Goal: Task Accomplishment & Management: Use online tool/utility

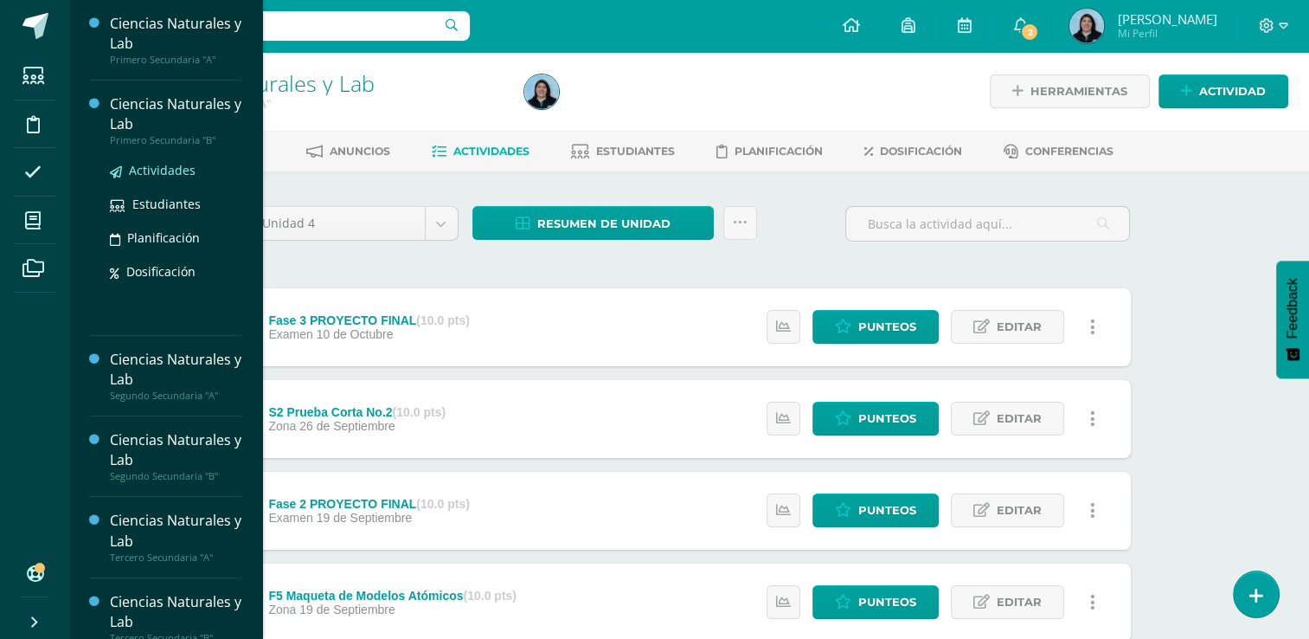
click at [169, 170] on span "Actividades" at bounding box center [162, 170] width 67 height 16
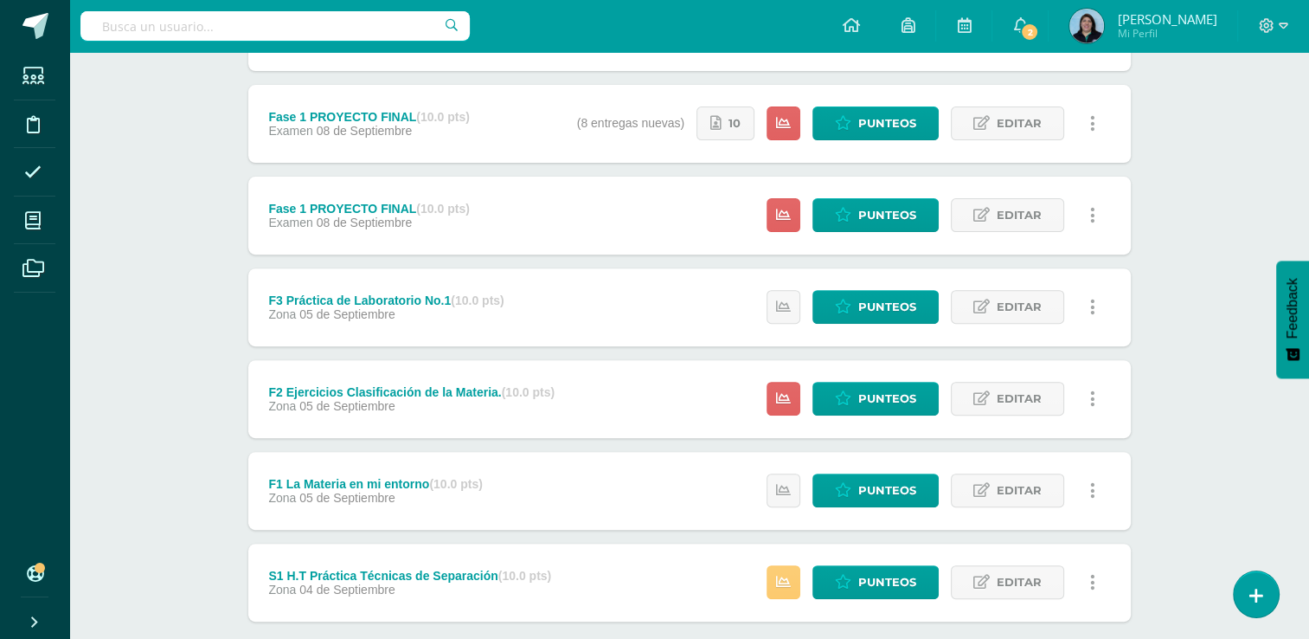
scroll to position [495, 0]
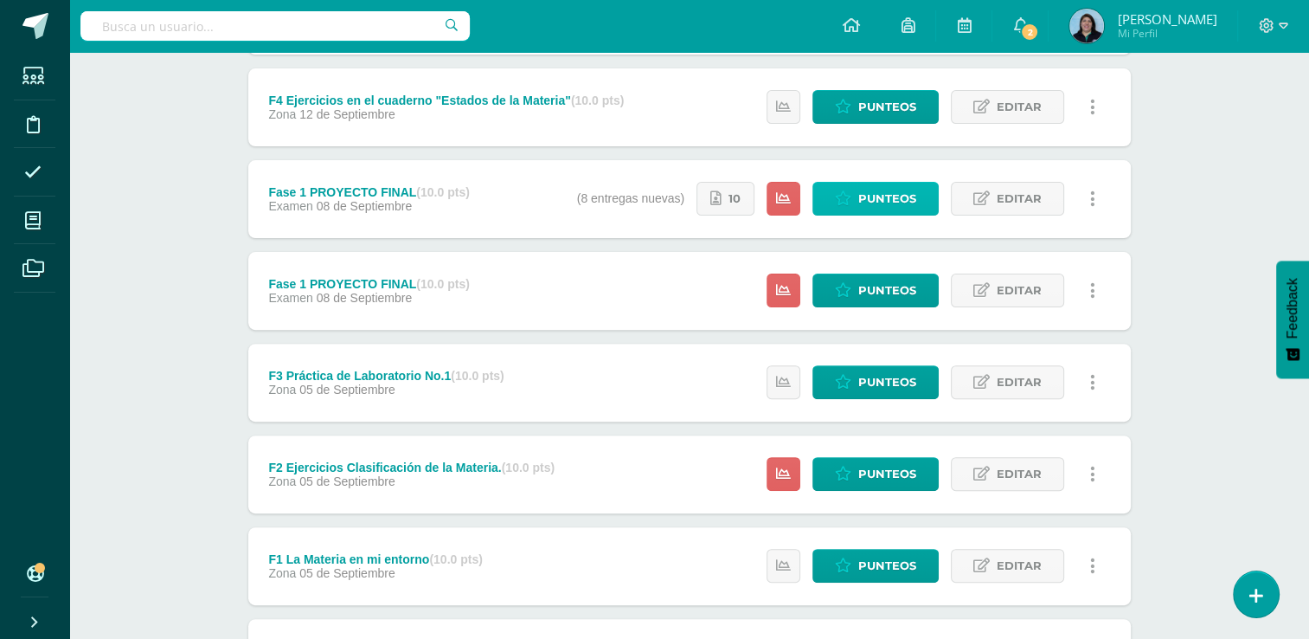
click at [896, 208] on span "Punteos" at bounding box center [887, 199] width 58 height 32
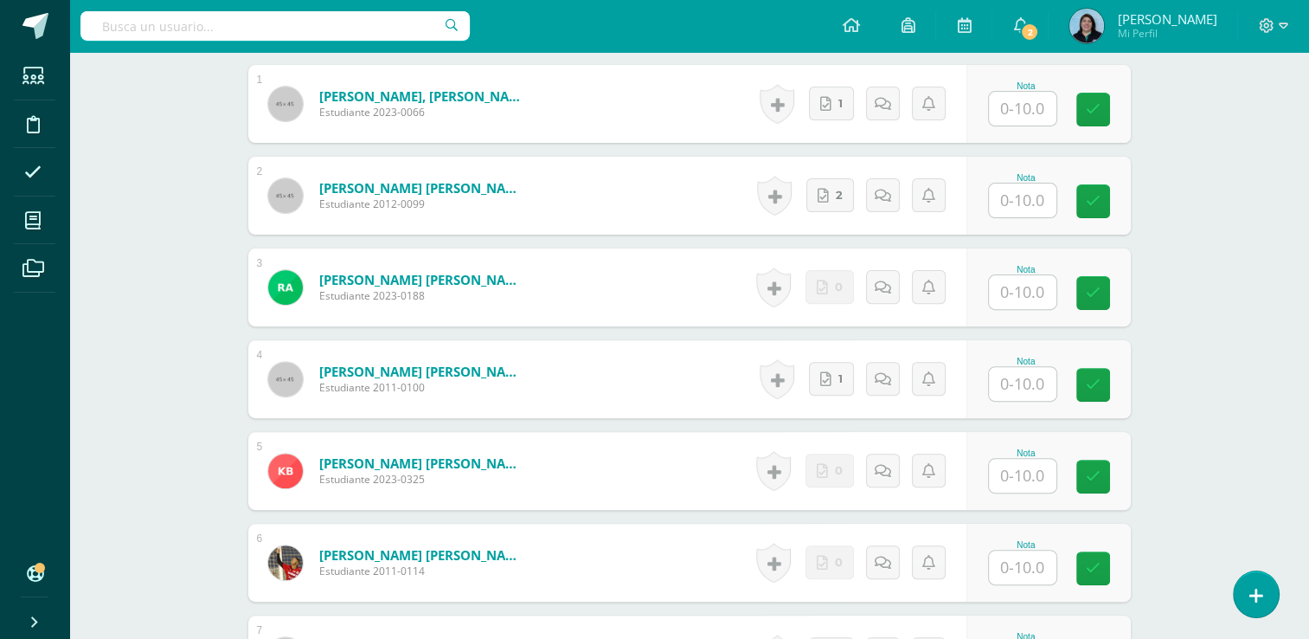
scroll to position [606, 0]
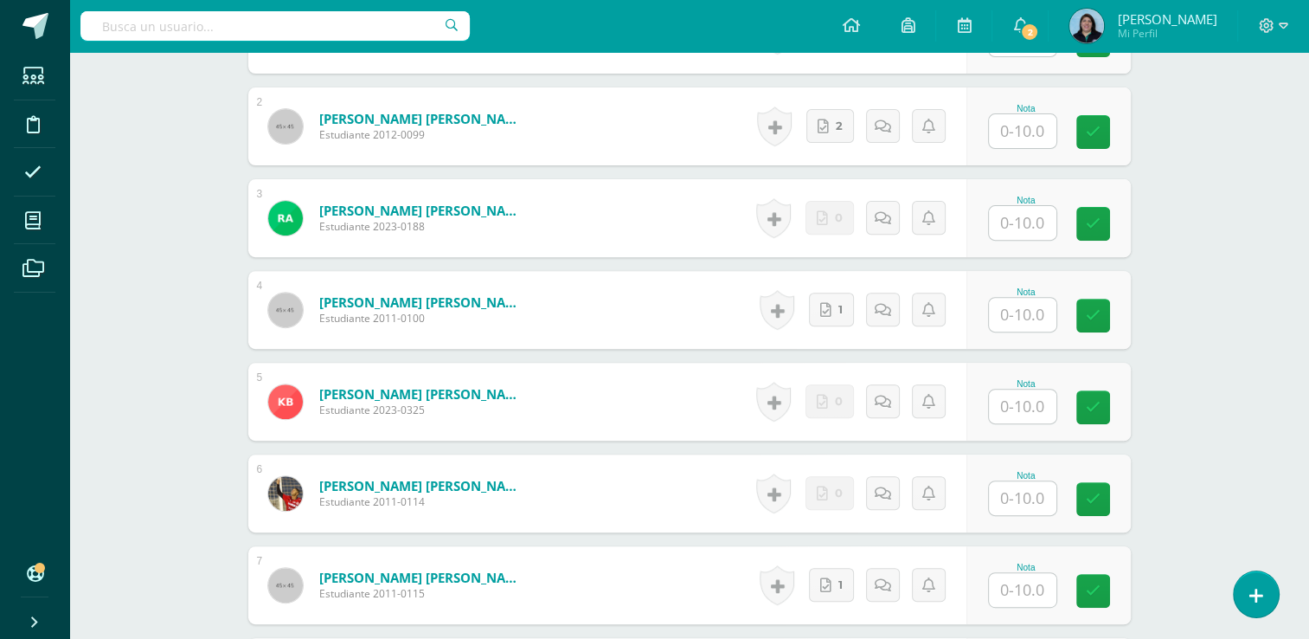
click at [1037, 400] on input "text" at bounding box center [1022, 406] width 67 height 34
type input "10"
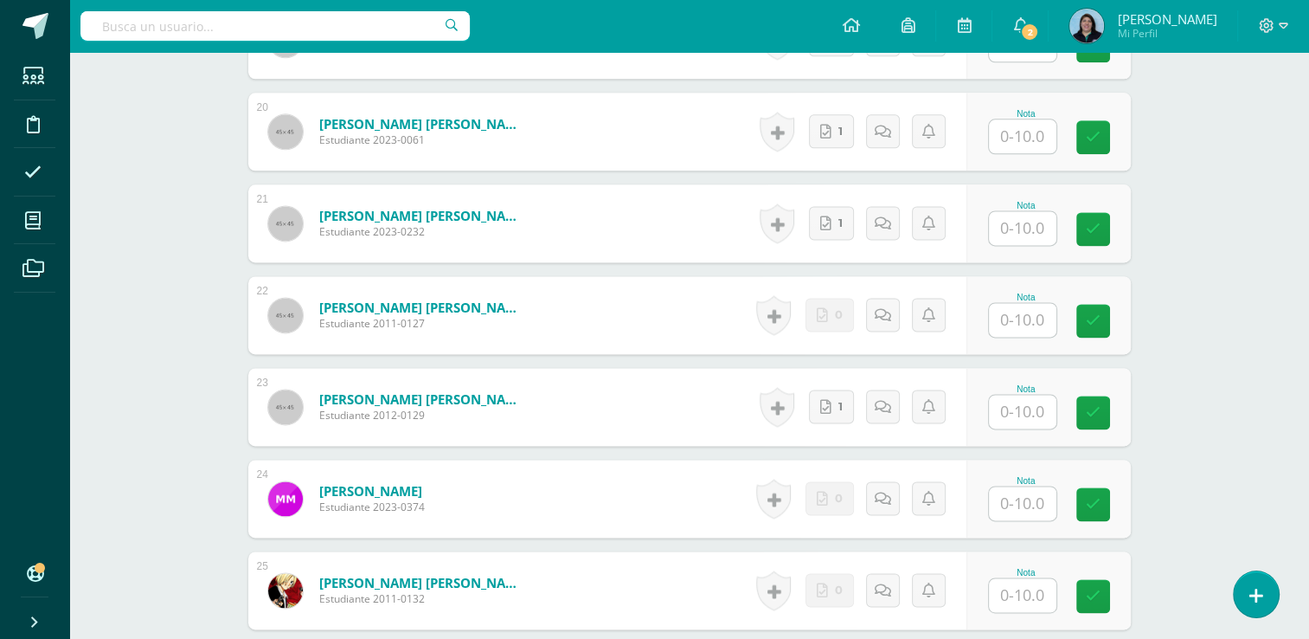
scroll to position [2511, 0]
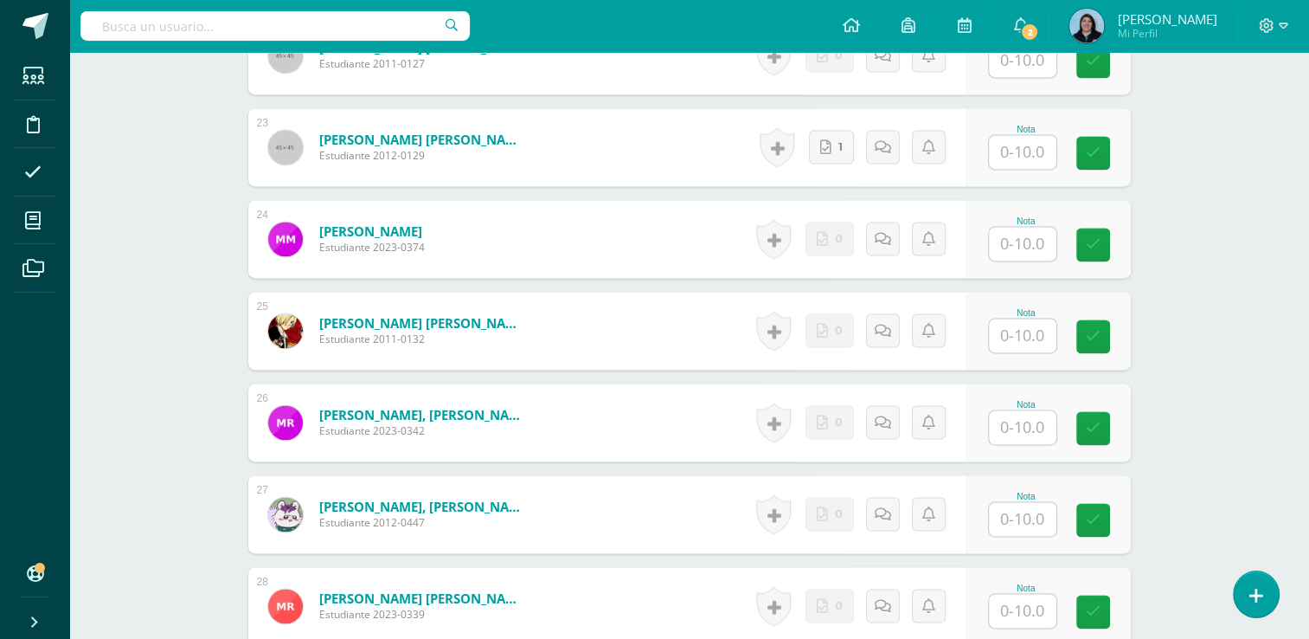
click at [1024, 326] on input "text" at bounding box center [1022, 335] width 67 height 34
type input "10"
